Goal: Task Accomplishment & Management: Complete application form

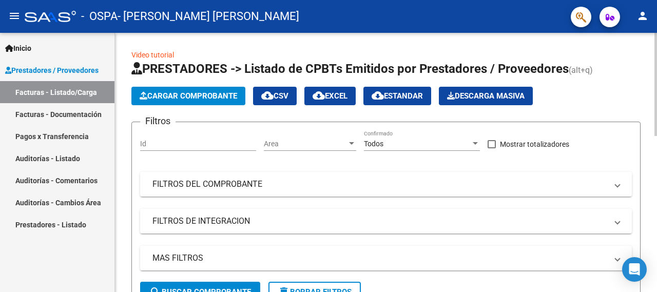
click at [173, 100] on button "Cargar Comprobante" at bounding box center [188, 96] width 114 height 18
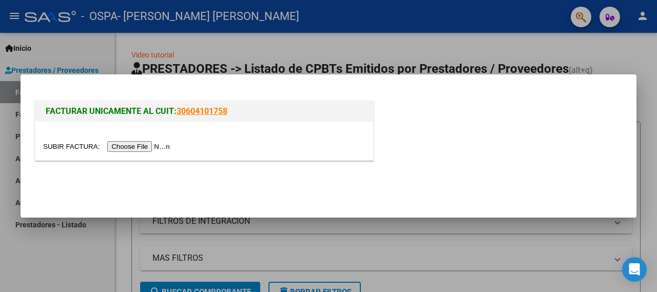
click at [134, 146] on input "file" at bounding box center [108, 146] width 130 height 11
click at [160, 145] on input "file" at bounding box center [108, 146] width 130 height 11
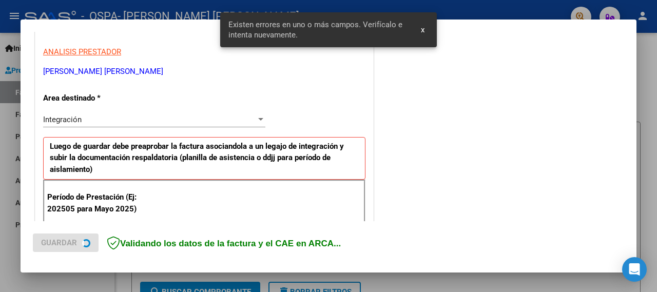
scroll to position [272, 0]
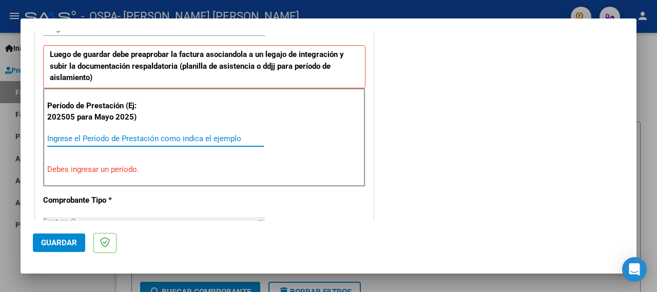
click at [124, 138] on input "Ingrese el Período de Prestación como indica el ejemplo" at bounding box center [155, 138] width 217 height 9
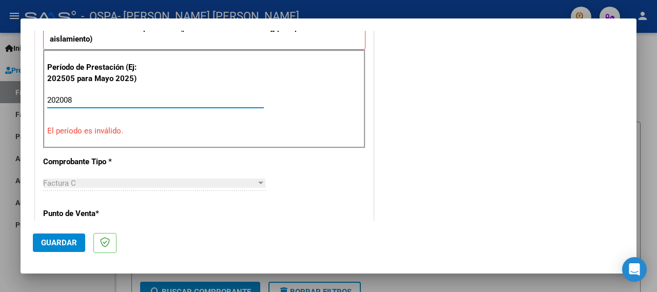
scroll to position [323, 0]
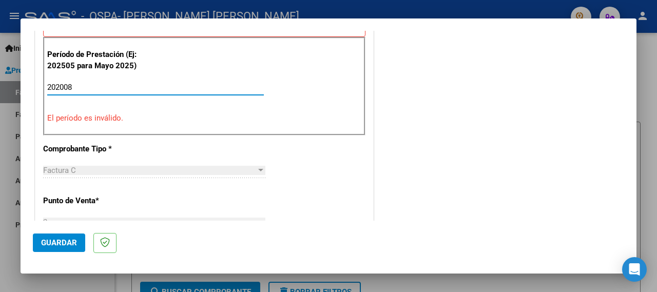
click at [64, 83] on input "202008" at bounding box center [155, 87] width 217 height 9
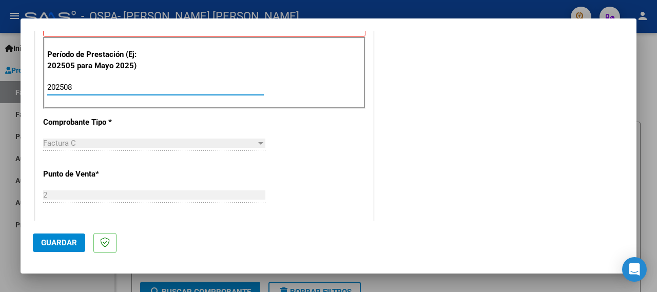
click at [124, 87] on input "202508" at bounding box center [155, 87] width 217 height 9
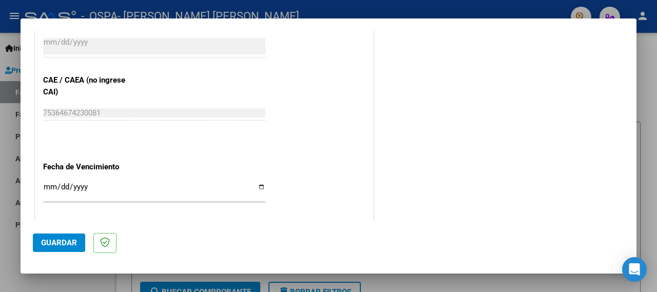
scroll to position [734, 0]
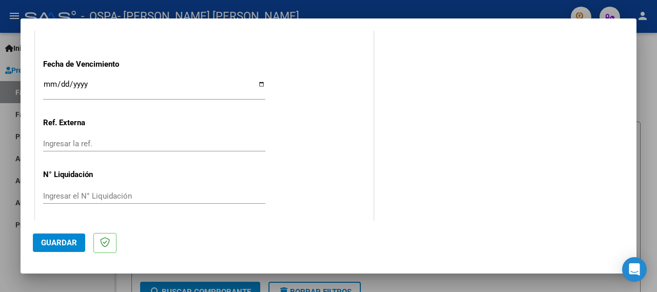
type input "202508"
click at [65, 242] on span "Guardar" at bounding box center [59, 242] width 36 height 9
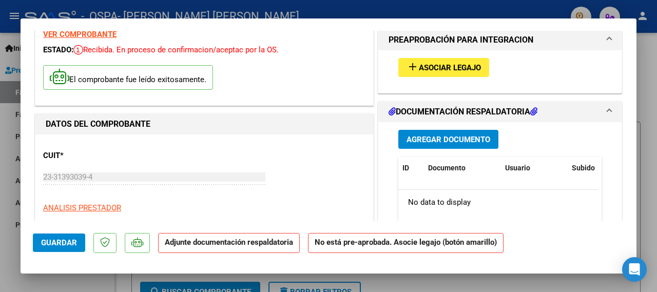
scroll to position [44, 0]
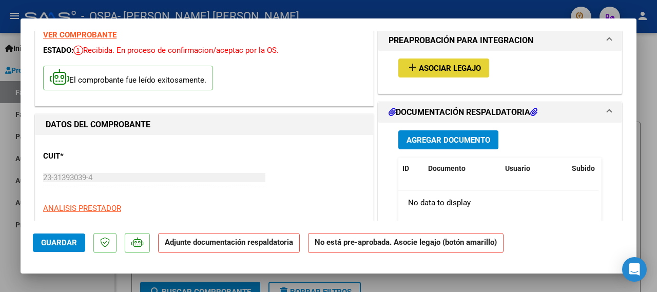
click at [419, 63] on span "add Asociar Legajo" at bounding box center [444, 67] width 74 height 9
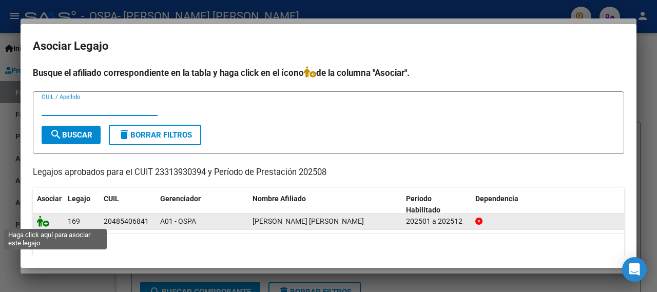
click at [48, 216] on icon at bounding box center [43, 221] width 12 height 11
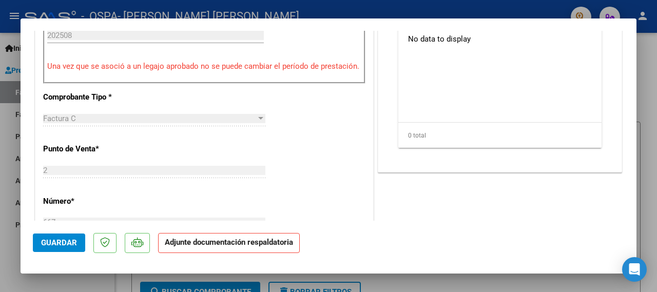
scroll to position [249, 0]
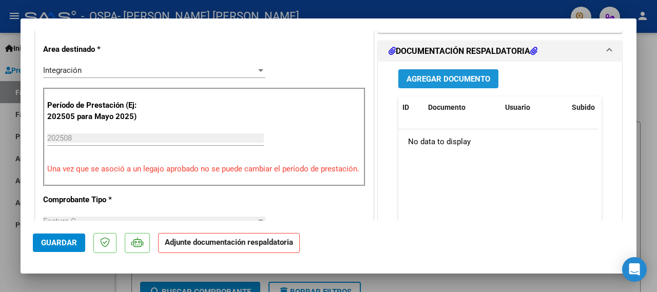
click at [466, 76] on span "Agregar Documento" at bounding box center [449, 78] width 84 height 9
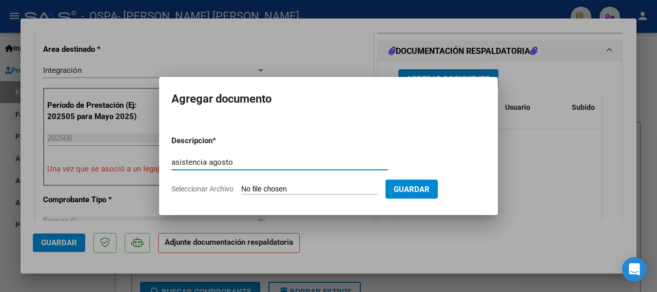
type input "asistencia agosto"
click at [287, 190] on input "Seleccionar Archivo" at bounding box center [309, 190] width 136 height 10
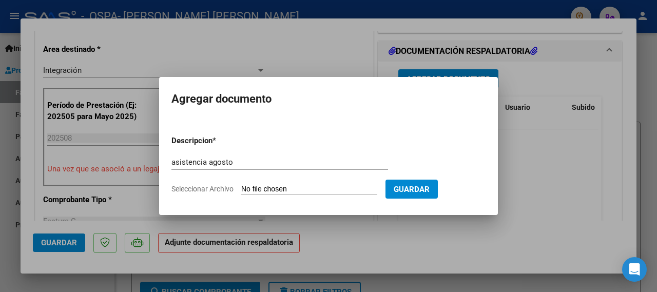
type input "C:\fakepath\AsisBrandonpsico08.pdf"
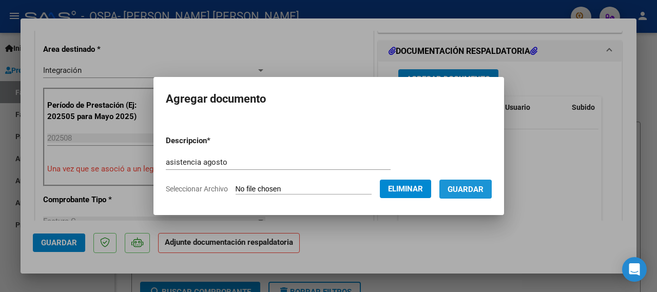
click at [471, 189] on span "Guardar" at bounding box center [466, 189] width 36 height 9
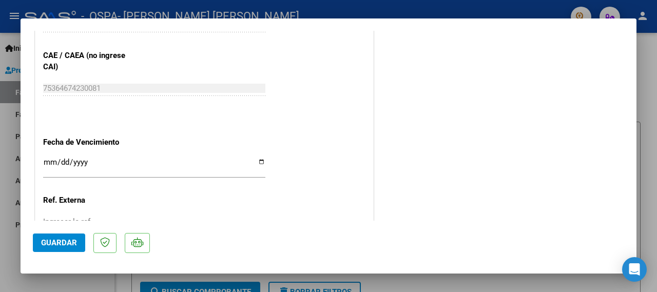
scroll to position [738, 0]
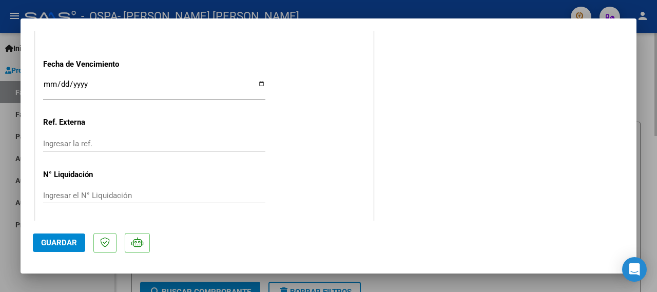
click at [647, 59] on div at bounding box center [328, 146] width 657 height 292
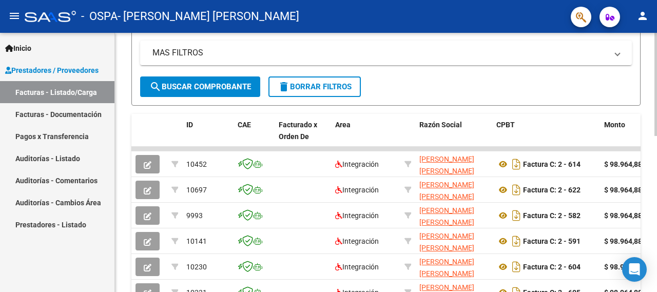
scroll to position [0, 0]
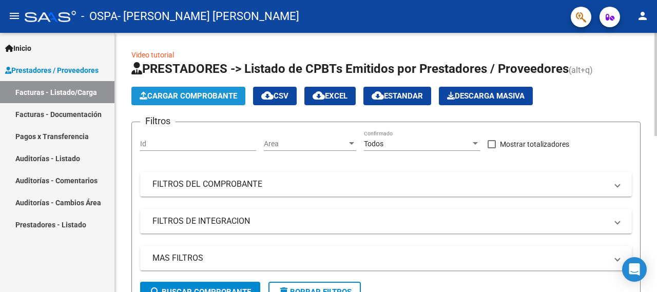
click at [188, 92] on span "Cargar Comprobante" at bounding box center [189, 95] width 98 height 9
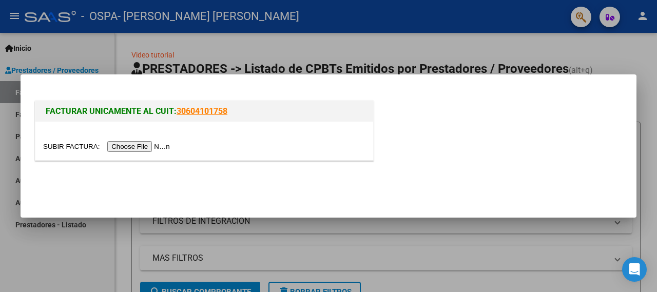
click at [131, 150] on input "file" at bounding box center [108, 146] width 130 height 11
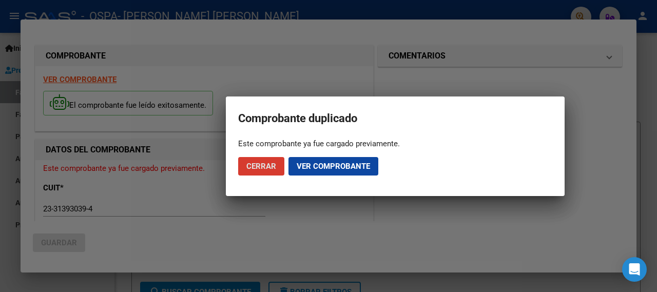
click at [341, 166] on span "Ver comprobante" at bounding box center [333, 166] width 73 height 9
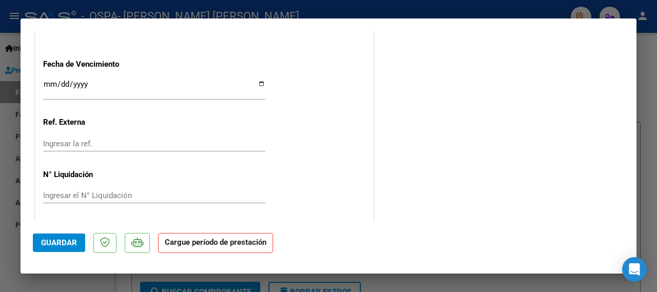
scroll to position [720, 0]
click at [247, 243] on strong "Cargue período de prestación" at bounding box center [215, 243] width 115 height 20
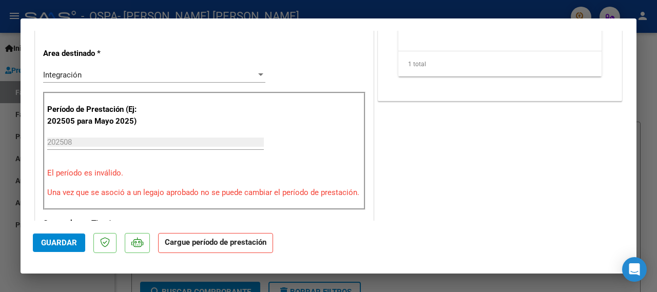
scroll to position [207, 0]
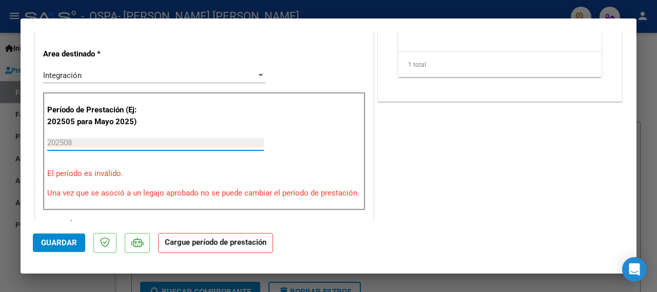
click at [105, 140] on input "202508" at bounding box center [155, 142] width 217 height 9
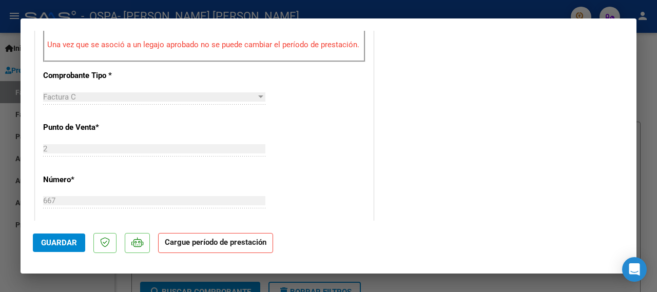
scroll to position [361, 0]
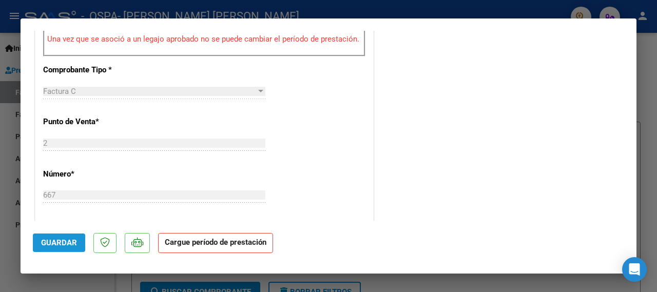
click at [54, 239] on span "Guardar" at bounding box center [59, 242] width 36 height 9
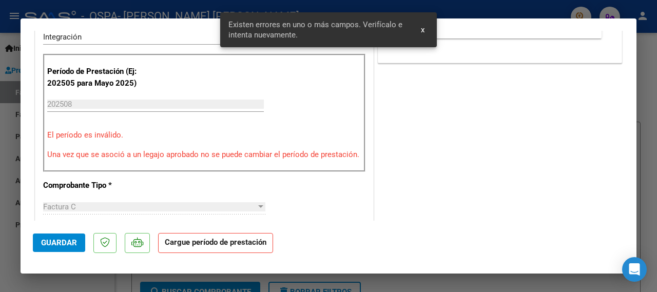
scroll to position [212, 0]
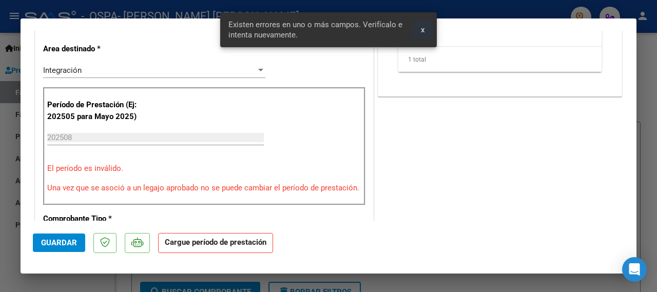
click at [423, 25] on span "x" at bounding box center [423, 29] width 4 height 9
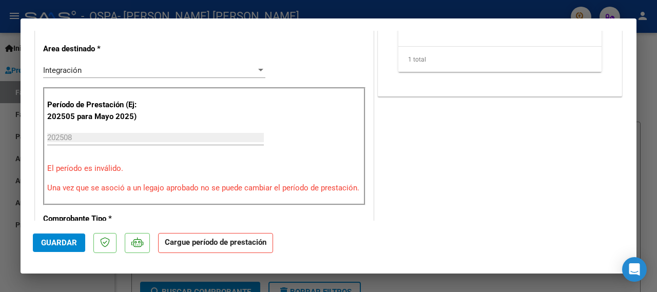
click at [655, 58] on div at bounding box center [328, 146] width 657 height 292
type input "$ 0,00"
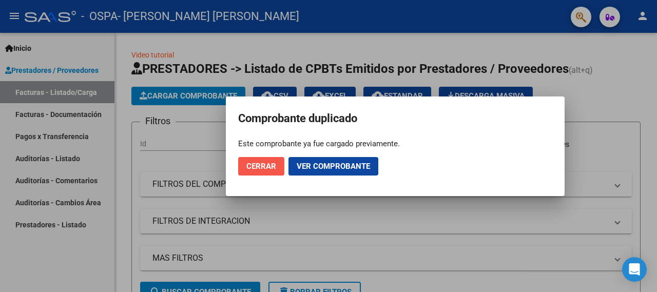
click at [268, 173] on button "Cerrar" at bounding box center [261, 166] width 46 height 18
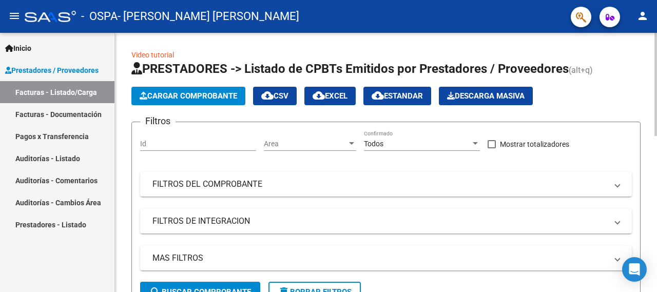
scroll to position [51, 0]
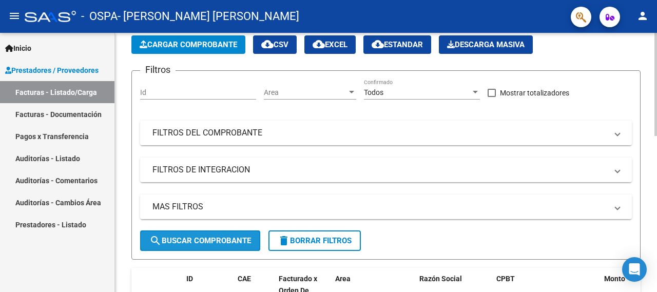
click at [210, 239] on span "search Buscar Comprobante" at bounding box center [200, 240] width 102 height 9
click at [234, 238] on span "search Buscar Comprobante" at bounding box center [200, 240] width 102 height 9
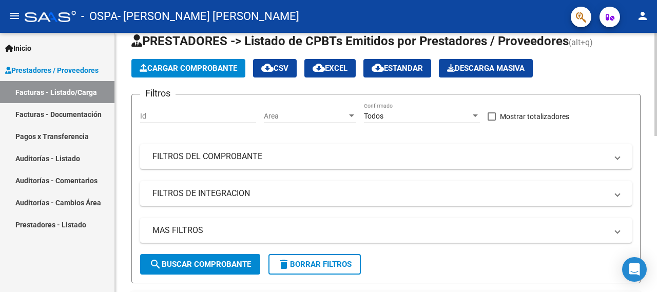
scroll to position [0, 0]
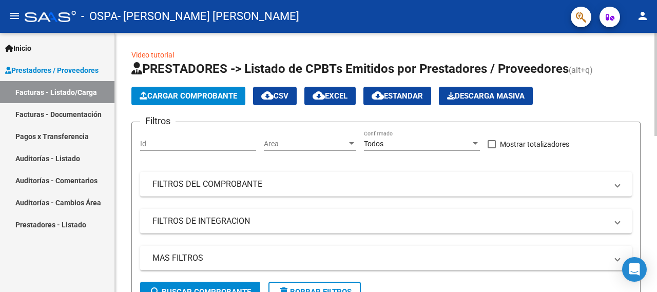
click at [160, 143] on input "Id" at bounding box center [198, 144] width 116 height 9
click at [312, 140] on span "Area" at bounding box center [305, 144] width 83 height 9
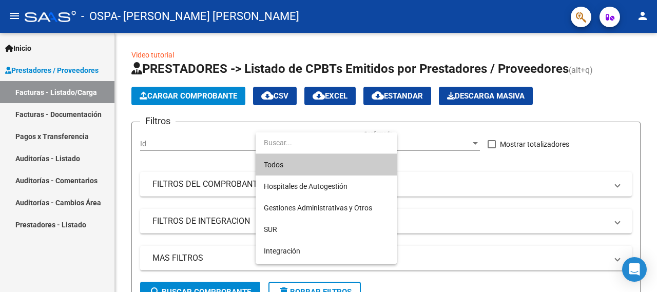
click at [225, 151] on div at bounding box center [328, 146] width 657 height 292
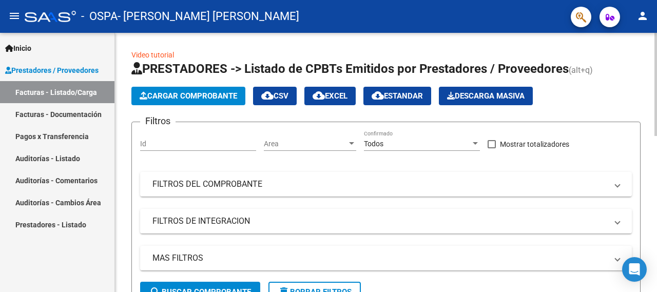
click at [315, 143] on span "Area" at bounding box center [305, 144] width 83 height 9
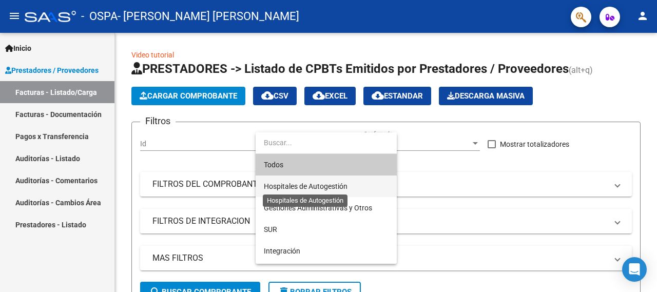
click at [323, 185] on span "Hospitales de Autogestión" at bounding box center [306, 186] width 84 height 8
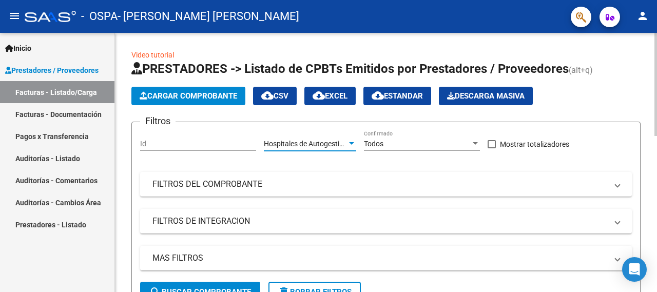
click at [328, 140] on span "Hospitales de Autogestión" at bounding box center [306, 144] width 84 height 8
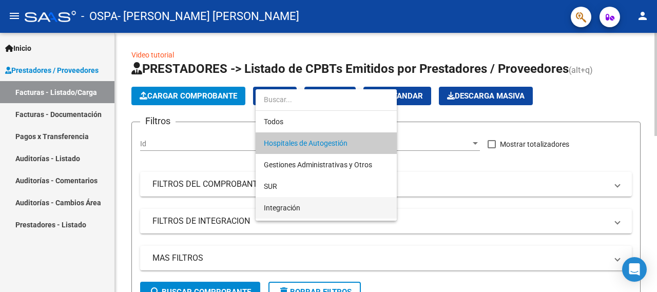
click at [334, 205] on span "Integración" at bounding box center [326, 208] width 125 height 22
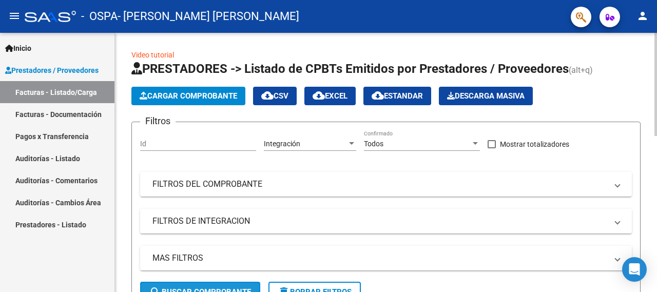
drag, startPoint x: 202, startPoint y: 285, endPoint x: 206, endPoint y: 281, distance: 5.9
click at [204, 283] on button "search Buscar Comprobante" at bounding box center [200, 292] width 120 height 21
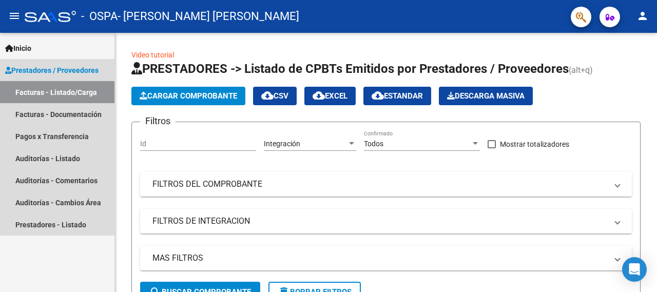
click at [63, 91] on link "Facturas - Listado/Carga" at bounding box center [57, 92] width 114 height 22
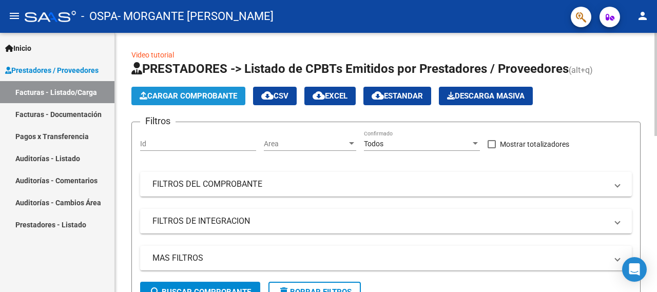
click at [205, 94] on span "Cargar Comprobante" at bounding box center [189, 95] width 98 height 9
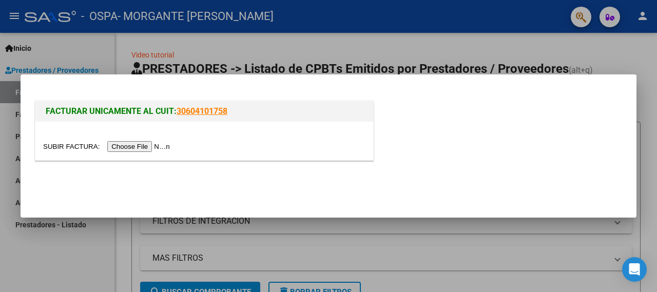
click at [146, 148] on input "file" at bounding box center [108, 146] width 130 height 11
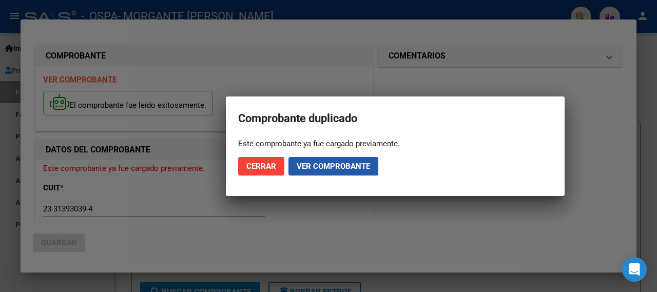
click at [343, 166] on span "Ver comprobante" at bounding box center [333, 166] width 73 height 9
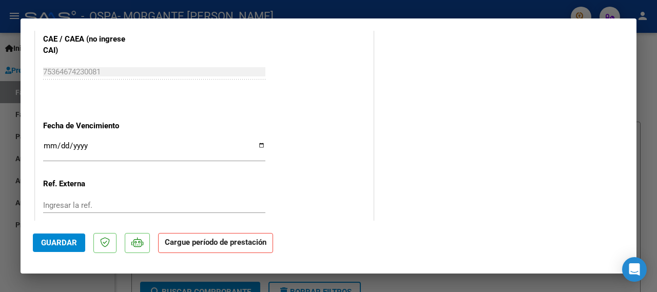
scroll to position [720, 0]
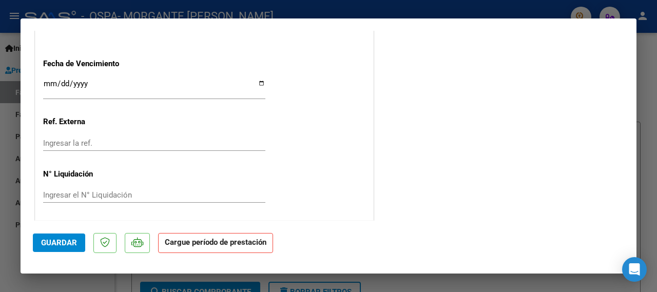
click at [212, 249] on strong "Cargue período de prestación" at bounding box center [215, 243] width 115 height 20
click at [73, 244] on span "Guardar" at bounding box center [59, 242] width 36 height 9
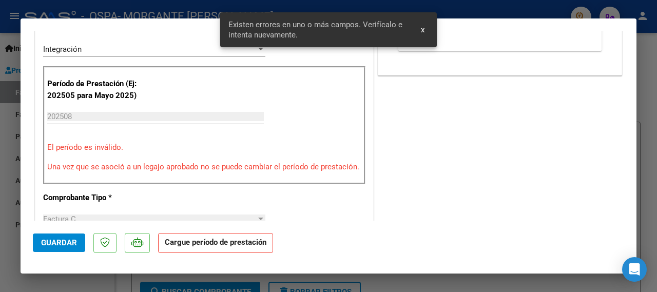
scroll to position [212, 0]
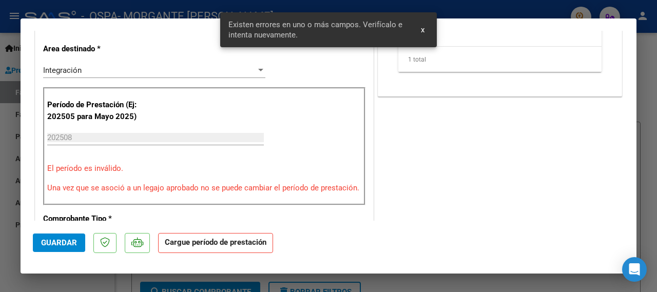
click at [60, 139] on input "202508" at bounding box center [155, 137] width 217 height 9
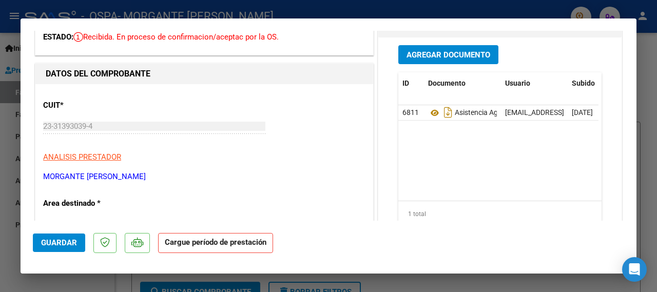
scroll to position [2, 0]
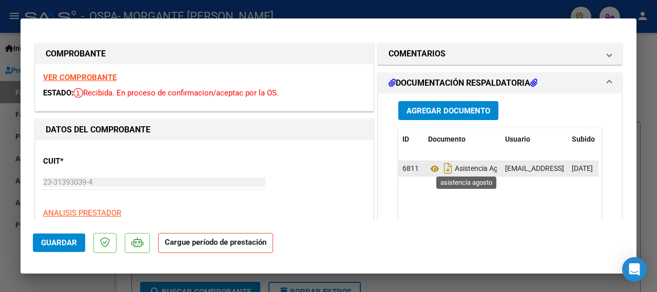
click at [467, 168] on span "Asistencia Agosto" at bounding box center [470, 169] width 84 height 8
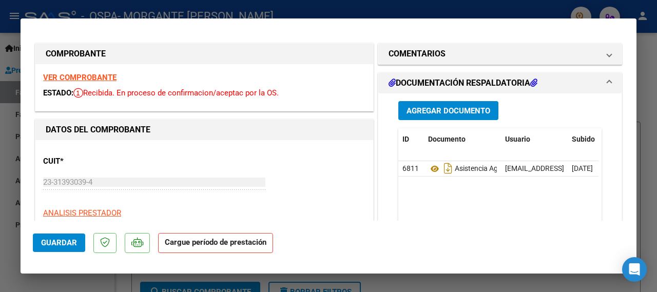
click at [449, 108] on span "Agregar Documento" at bounding box center [449, 110] width 84 height 9
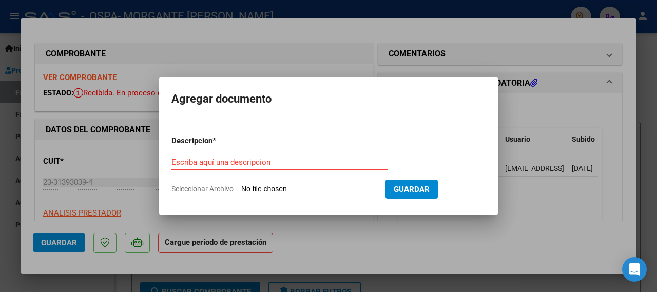
click at [463, 239] on div at bounding box center [328, 146] width 657 height 292
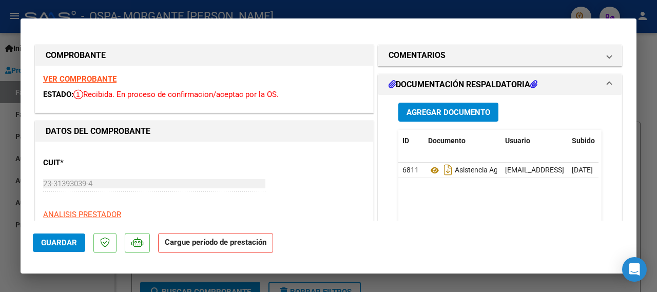
scroll to position [0, 0]
click at [43, 242] on span "Guardar" at bounding box center [59, 242] width 36 height 9
click at [95, 79] on strong "VER COMPROBANTE" at bounding box center [79, 78] width 73 height 9
click at [646, 210] on div at bounding box center [328, 146] width 657 height 292
type input "$ 0,00"
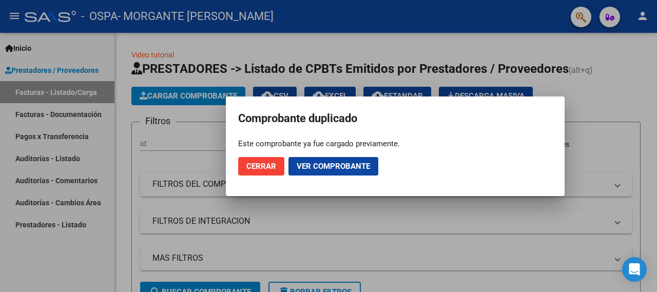
click at [255, 166] on span "Cerrar" at bounding box center [261, 166] width 30 height 9
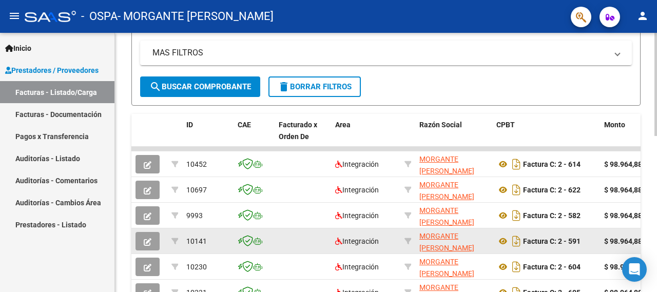
scroll to position [359, 0]
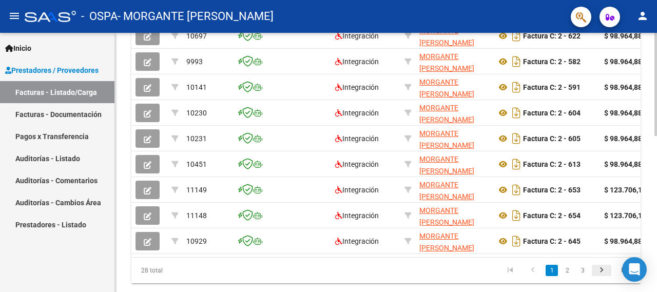
click at [602, 278] on icon "go to next page" at bounding box center [601, 271] width 13 height 12
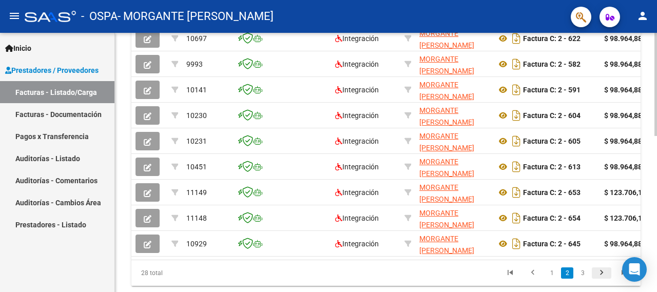
scroll to position [362, 0]
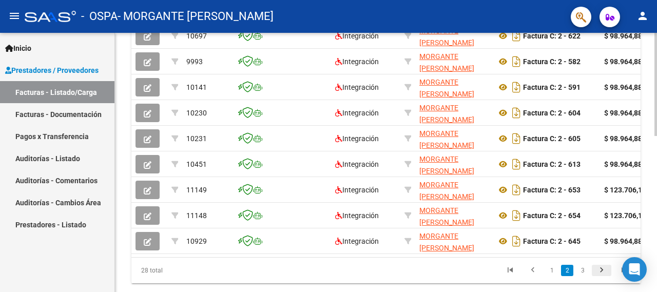
click at [602, 280] on div "28 total 1 2 3" at bounding box center [385, 271] width 509 height 26
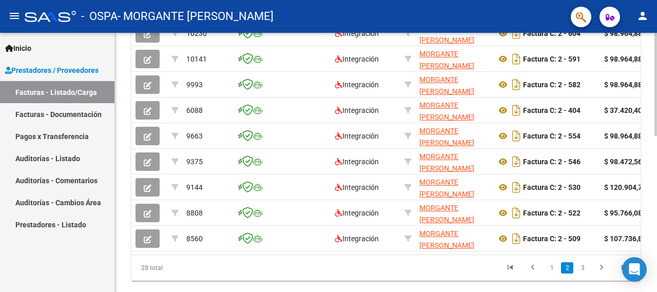
scroll to position [359, 0]
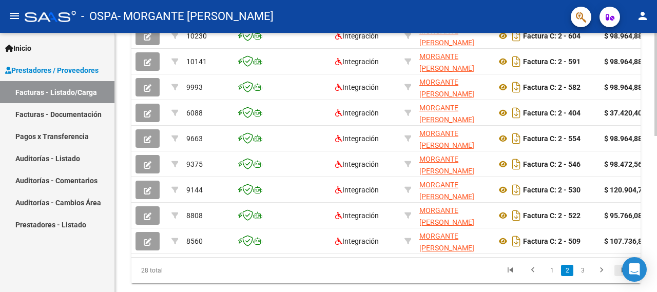
click at [622, 278] on icon "go to last page" at bounding box center [623, 271] width 13 height 12
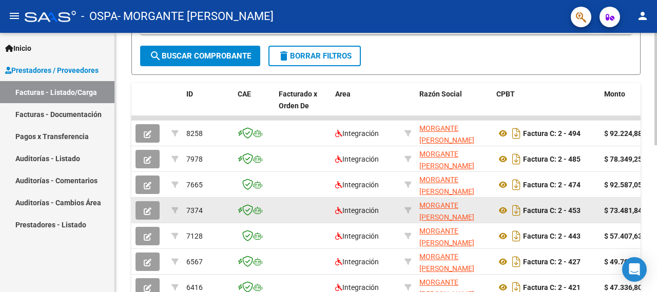
scroll to position [339, 0]
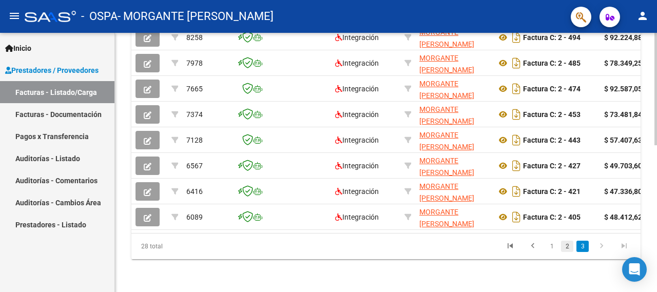
click at [571, 249] on link "2" at bounding box center [567, 246] width 12 height 11
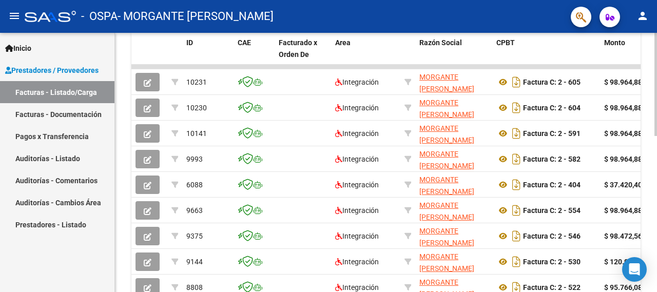
scroll to position [390, 0]
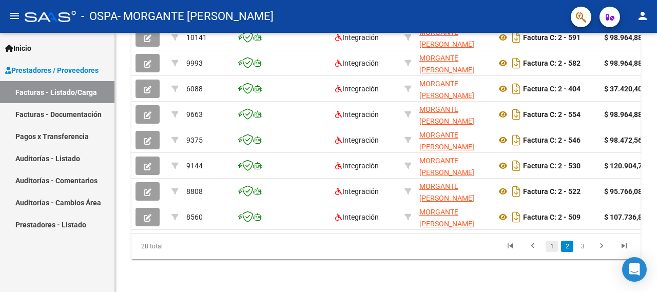
click at [550, 245] on link "1" at bounding box center [552, 246] width 12 height 11
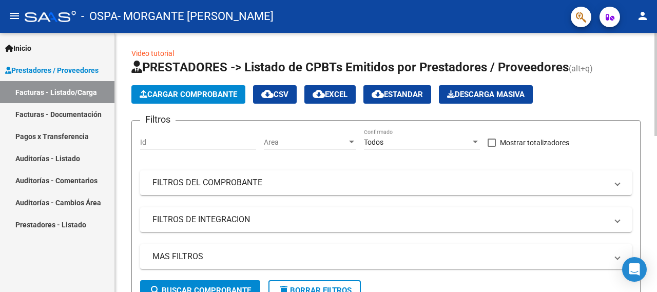
scroll to position [0, 0]
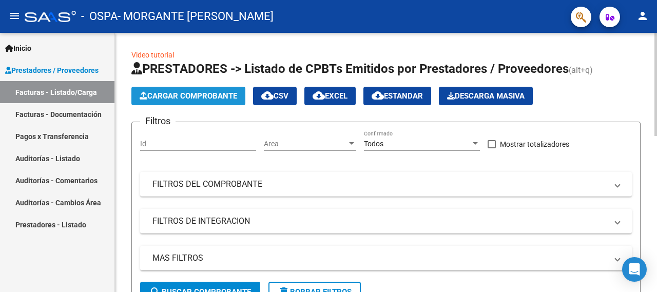
click at [170, 98] on span "Cargar Comprobante" at bounding box center [189, 95] width 98 height 9
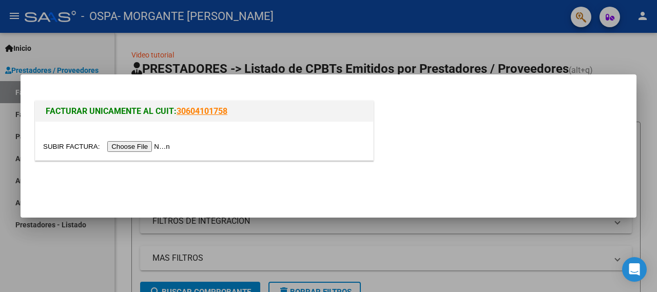
click at [272, 43] on div at bounding box center [328, 146] width 657 height 292
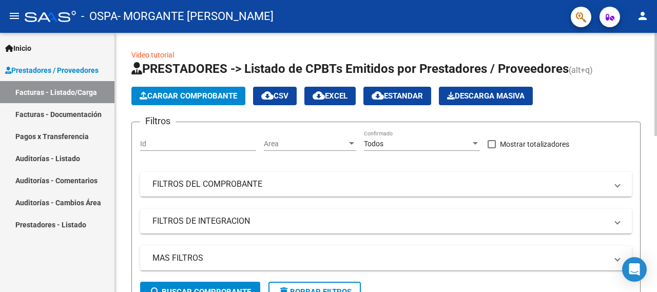
click at [217, 97] on span "Cargar Comprobante" at bounding box center [189, 95] width 98 height 9
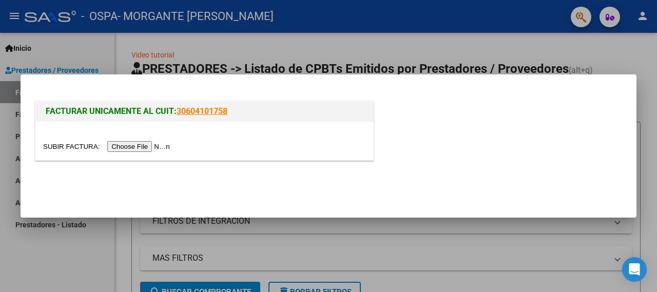
click at [152, 149] on input "file" at bounding box center [108, 146] width 130 height 11
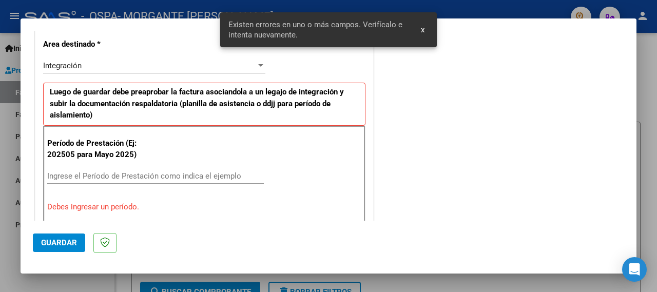
scroll to position [253, 0]
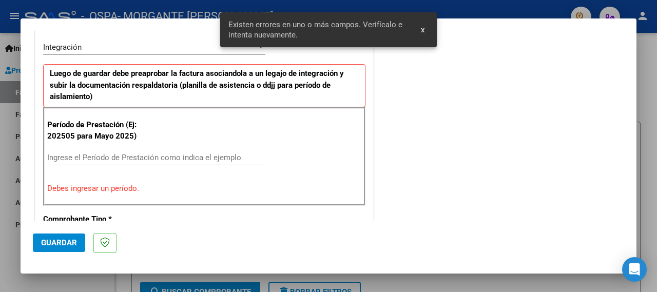
click at [98, 154] on input "Ingrese el Período de Prestación como indica el ejemplo" at bounding box center [155, 157] width 217 height 9
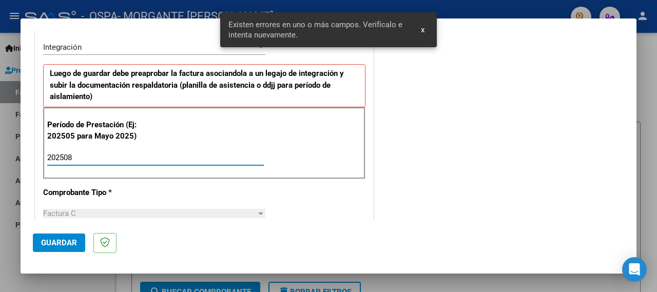
type input "202508"
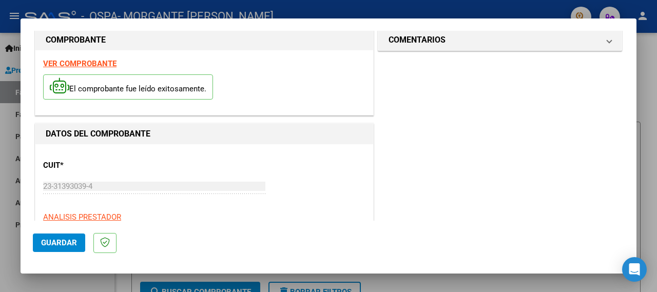
scroll to position [0, 0]
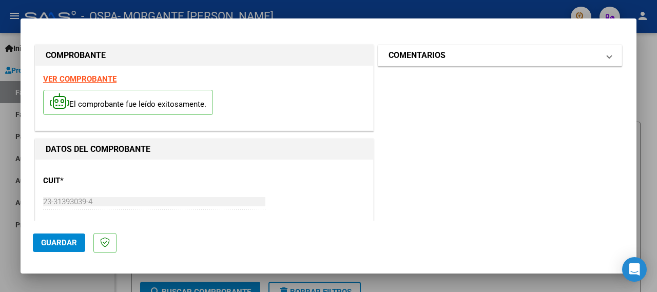
click at [608, 54] on mat-expansion-panel-header "COMENTARIOS" at bounding box center [499, 55] width 243 height 21
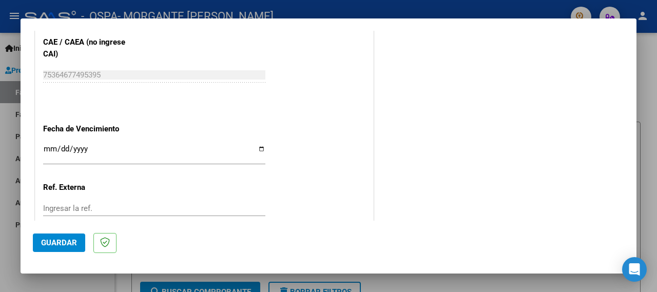
scroll to position [734, 0]
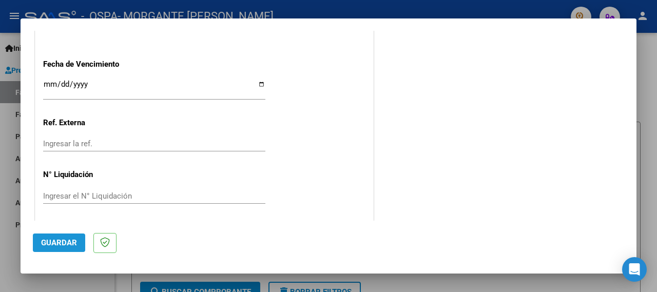
click at [63, 241] on span "Guardar" at bounding box center [59, 242] width 36 height 9
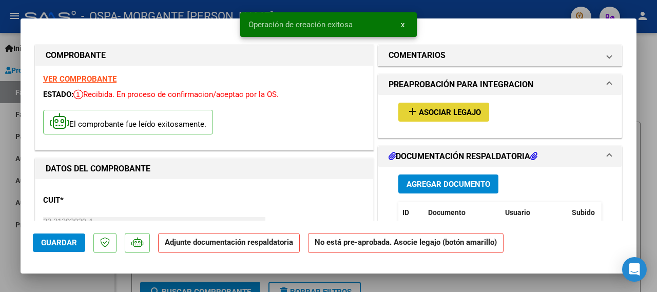
click at [452, 109] on span "Asociar Legajo" at bounding box center [450, 112] width 62 height 9
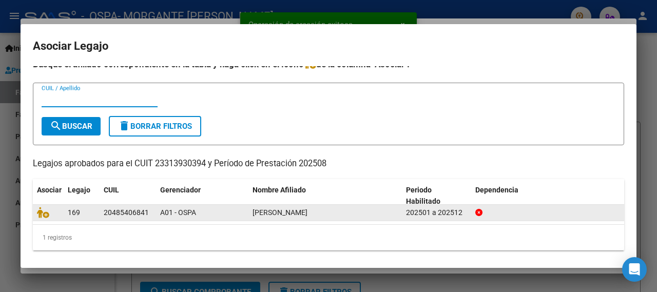
scroll to position [10, 0]
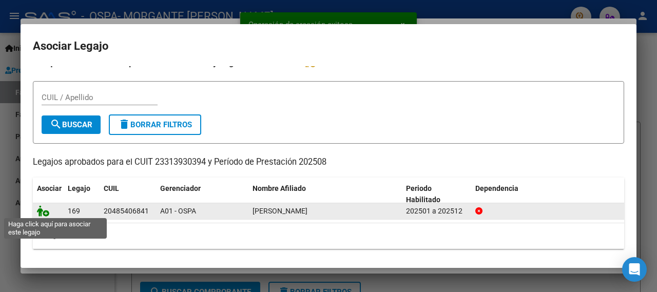
click at [48, 211] on icon at bounding box center [43, 210] width 12 height 11
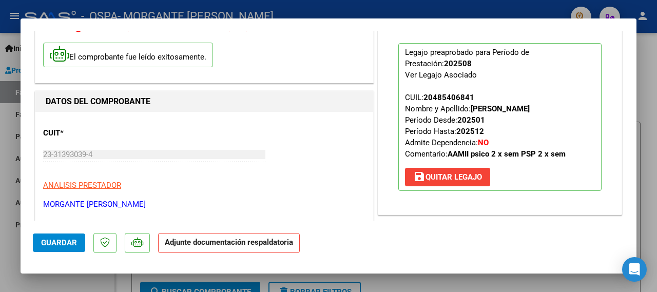
scroll to position [205, 0]
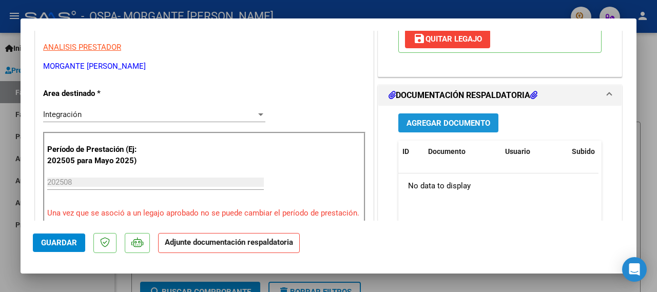
click at [479, 121] on span "Agregar Documento" at bounding box center [449, 123] width 84 height 9
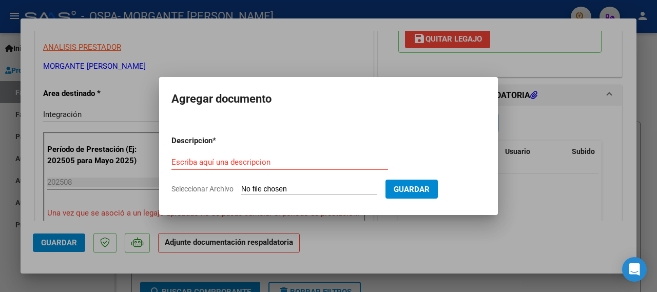
click at [287, 157] on div "Escriba aquí una descripcion" at bounding box center [279, 161] width 217 height 15
click at [294, 164] on input "Escriba aquí una descripcion" at bounding box center [279, 162] width 217 height 9
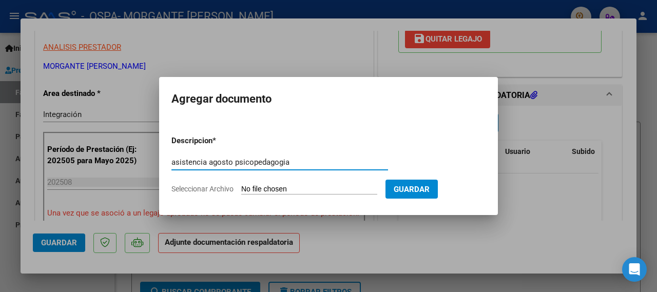
type input "asistencia agosto psicopedagogia"
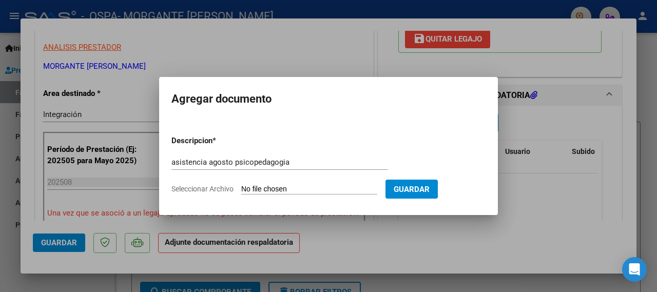
click at [325, 191] on input "Seleccionar Archivo" at bounding box center [309, 190] width 136 height 10
click at [296, 191] on input "Seleccionar Archivo" at bounding box center [309, 190] width 136 height 10
type input "C:\fakepath\AsisBranPsp08.pdf"
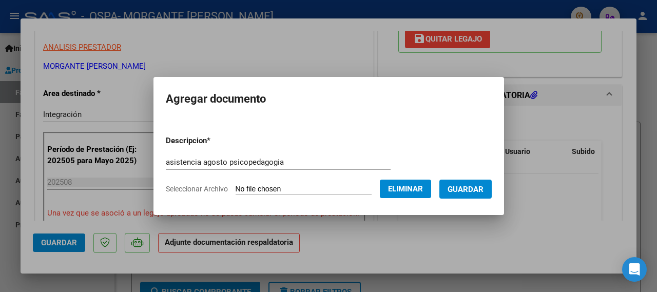
click at [477, 190] on span "Guardar" at bounding box center [466, 189] width 36 height 9
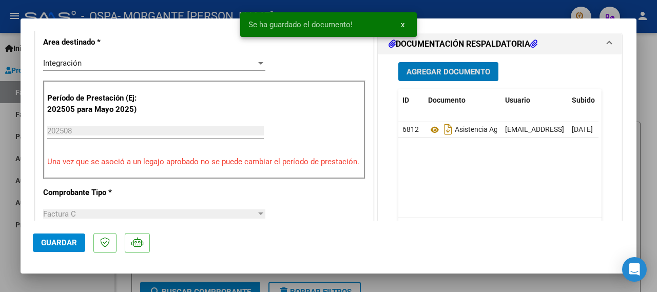
scroll to position [565, 0]
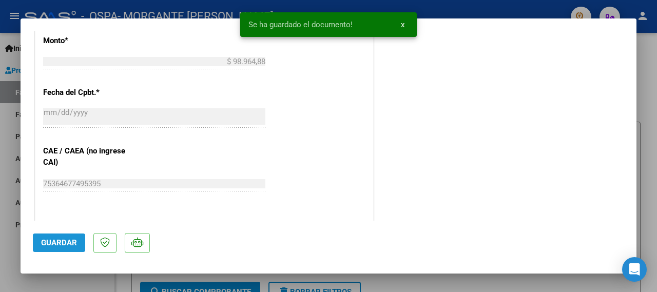
click at [53, 244] on span "Guardar" at bounding box center [59, 242] width 36 height 9
click at [446, 11] on div at bounding box center [328, 146] width 657 height 292
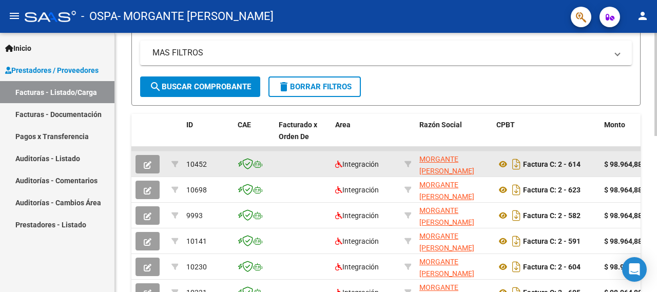
scroll to position [390, 0]
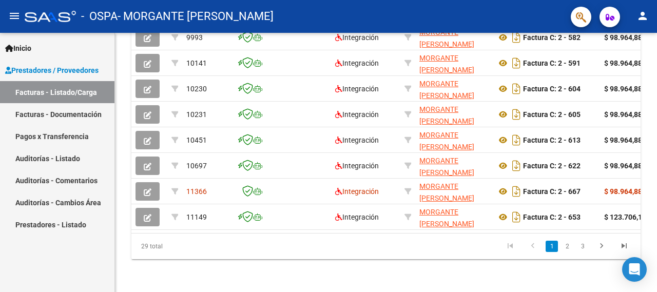
click at [556, 247] on link "1" at bounding box center [552, 246] width 12 height 11
click at [570, 247] on link "2" at bounding box center [567, 246] width 12 height 11
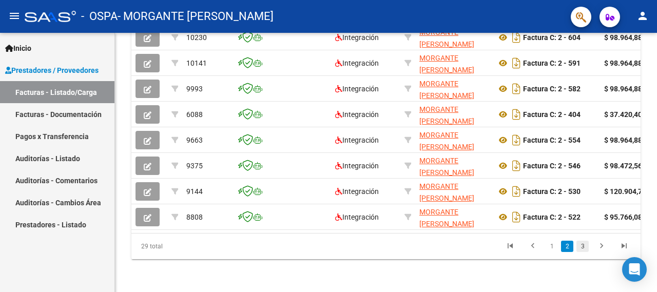
click at [584, 247] on link "3" at bounding box center [582, 246] width 12 height 11
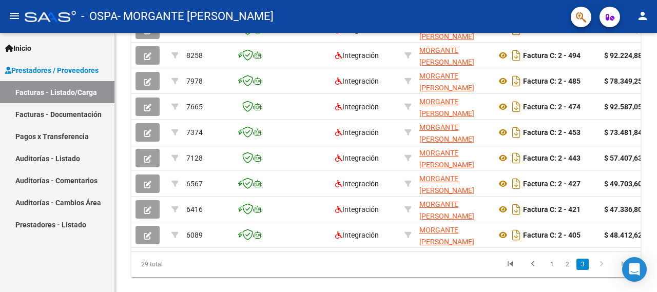
scroll to position [364, 0]
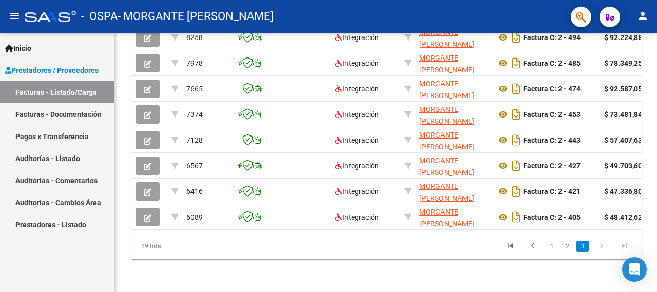
click at [598, 247] on icon "go to next page" at bounding box center [601, 247] width 13 height 12
click at [548, 246] on link "1" at bounding box center [552, 246] width 12 height 11
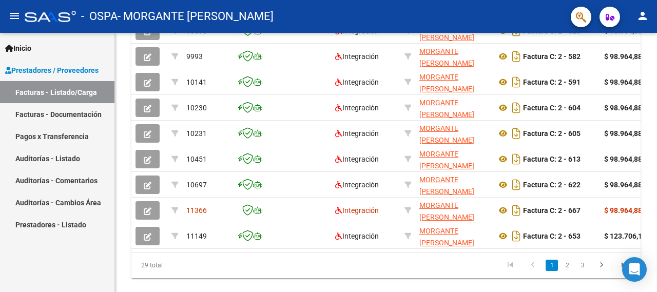
click at [549, 246] on datatable-body-cell "Factura C: 2 - 653" at bounding box center [546, 235] width 108 height 25
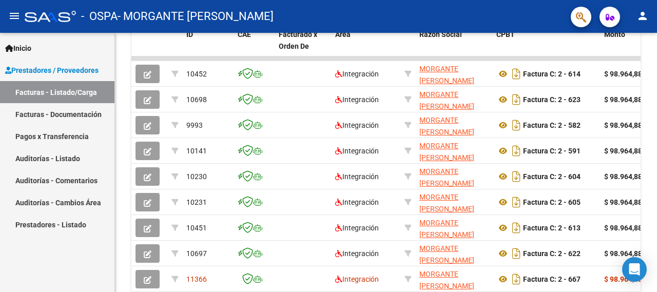
scroll to position [390, 0]
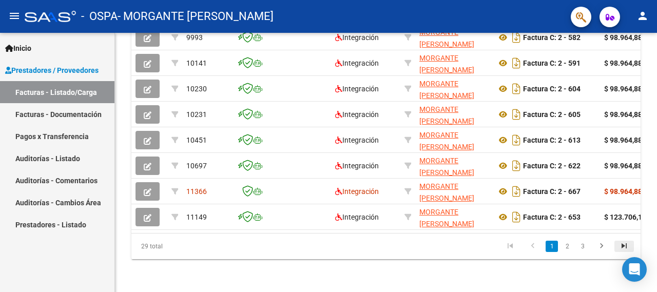
click at [626, 245] on icon "go to last page" at bounding box center [623, 247] width 13 height 12
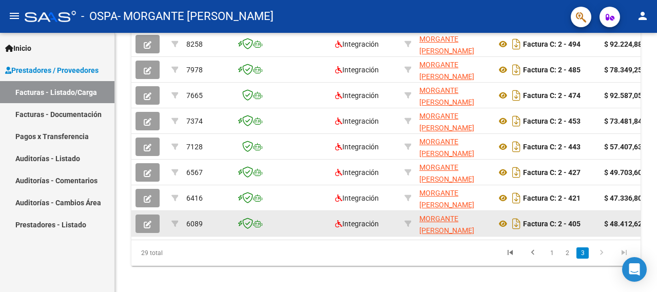
scroll to position [364, 0]
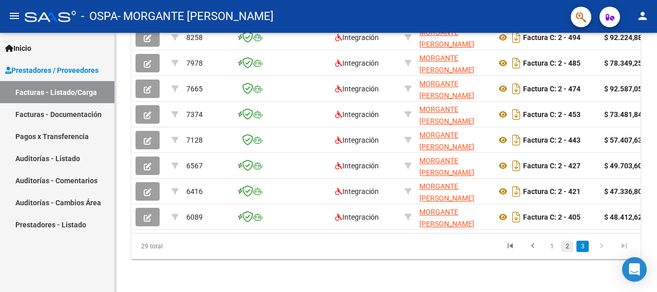
click at [567, 247] on link "2" at bounding box center [567, 246] width 12 height 11
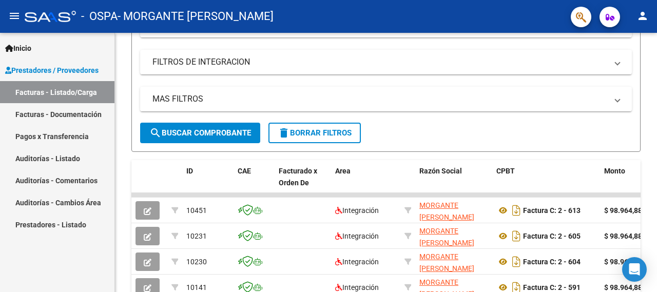
scroll to position [390, 0]
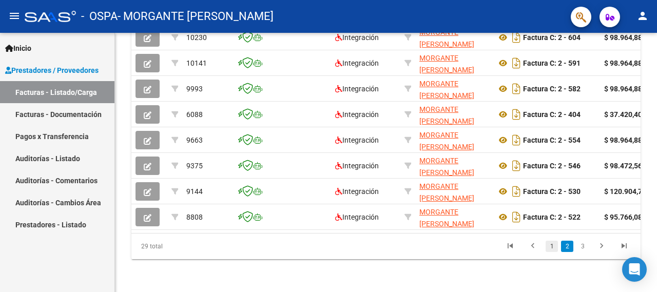
click at [553, 248] on link "1" at bounding box center [552, 246] width 12 height 11
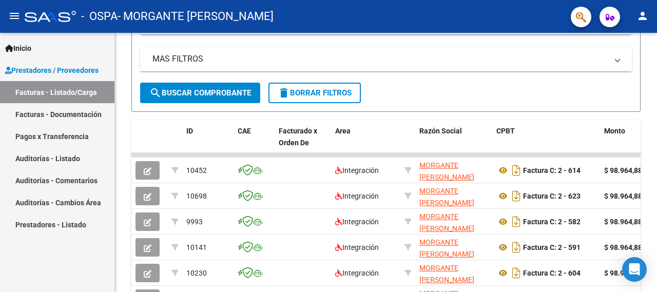
scroll to position [185, 0]
